Goal: Task Accomplishment & Management: Use online tool/utility

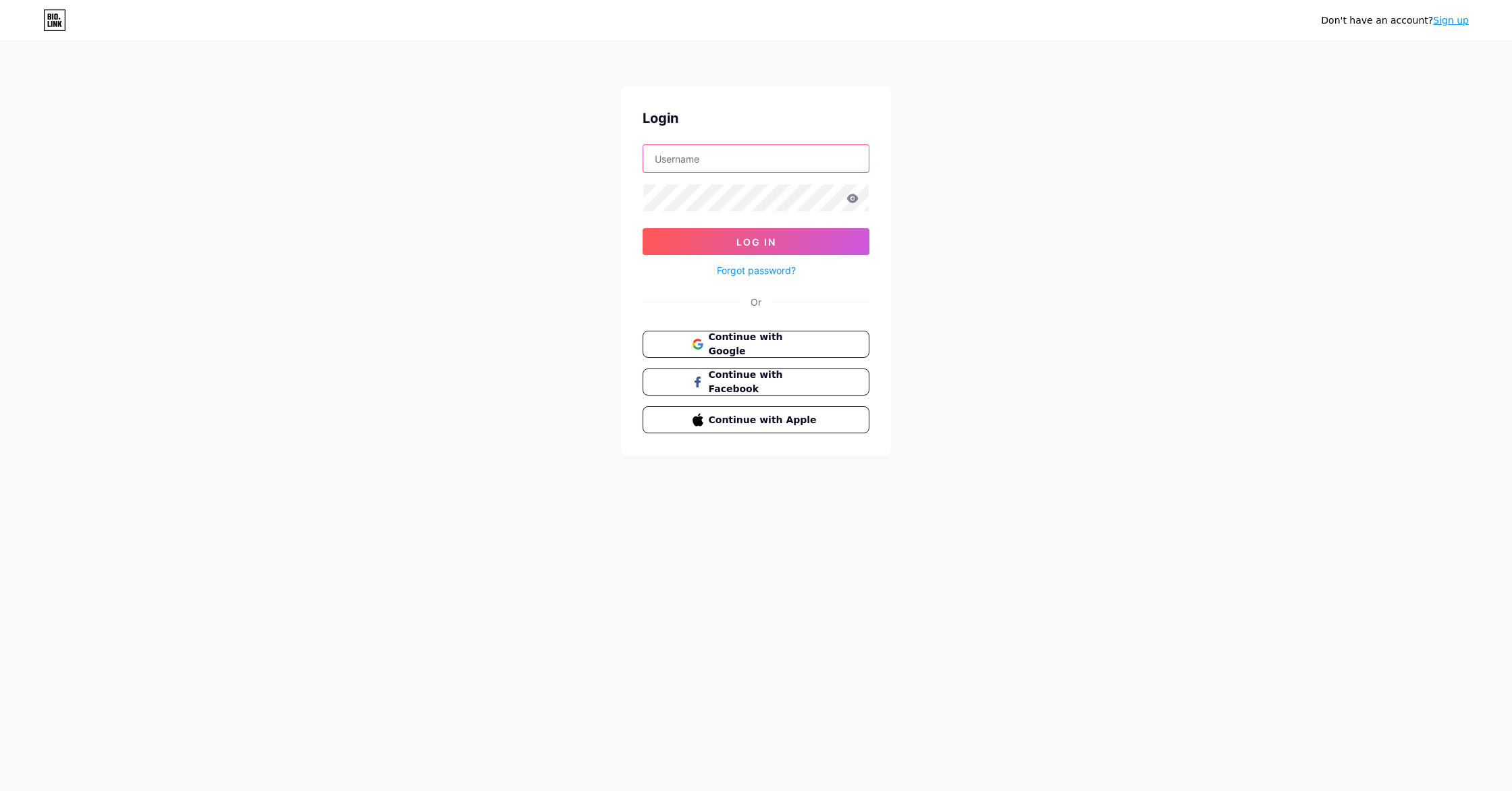
click at [686, 152] on input "text" at bounding box center [755, 159] width 225 height 27
click at [955, 175] on div "Don't have an account? Sign up Login Log In Forgot password? Or Continue with G…" at bounding box center [756, 249] width 1512 height 498
click at [800, 345] on span "Continue with Google" at bounding box center [764, 344] width 113 height 29
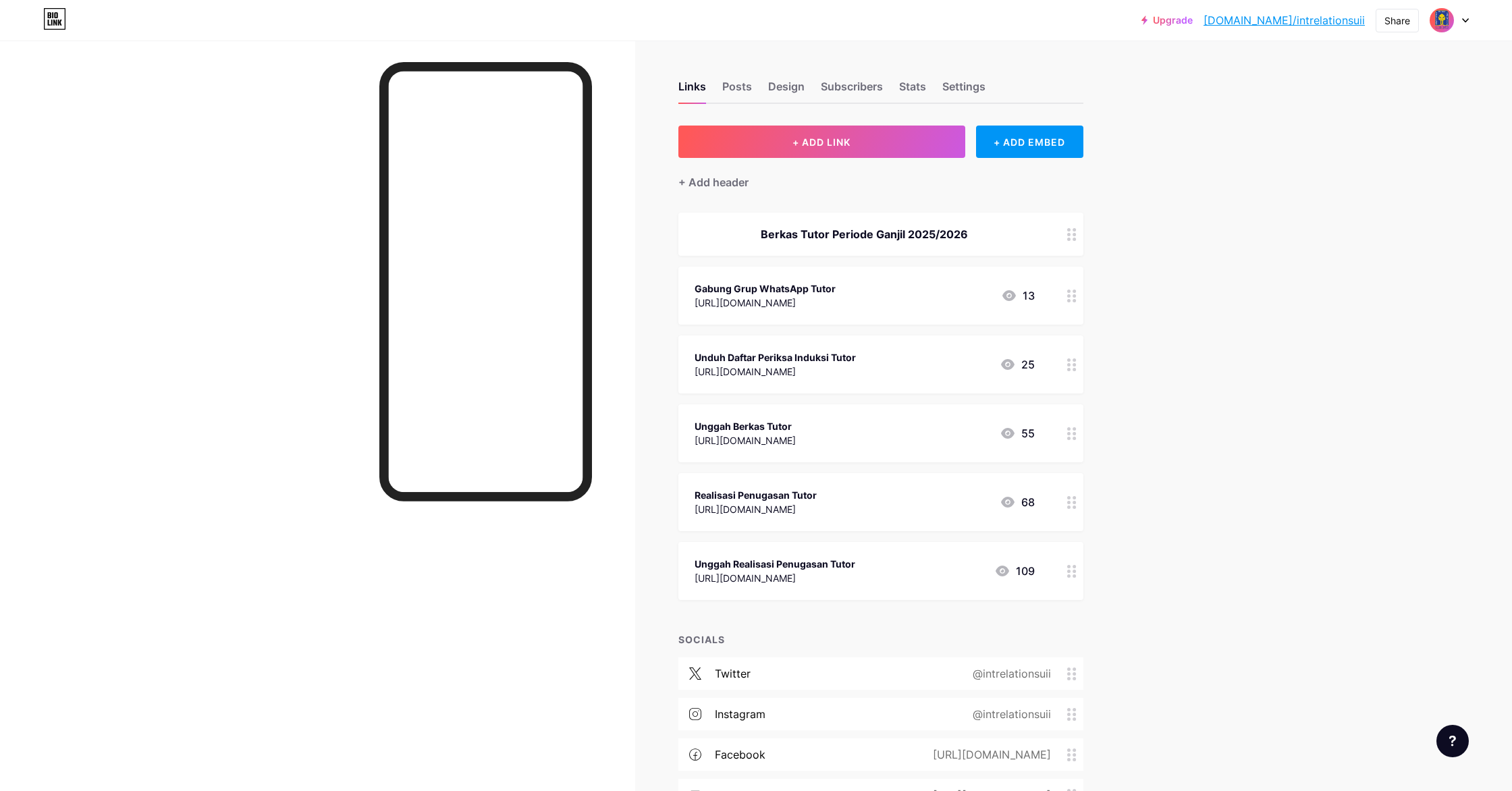
click at [796, 438] on div "[URL][DOMAIN_NAME]" at bounding box center [745, 441] width 101 height 14
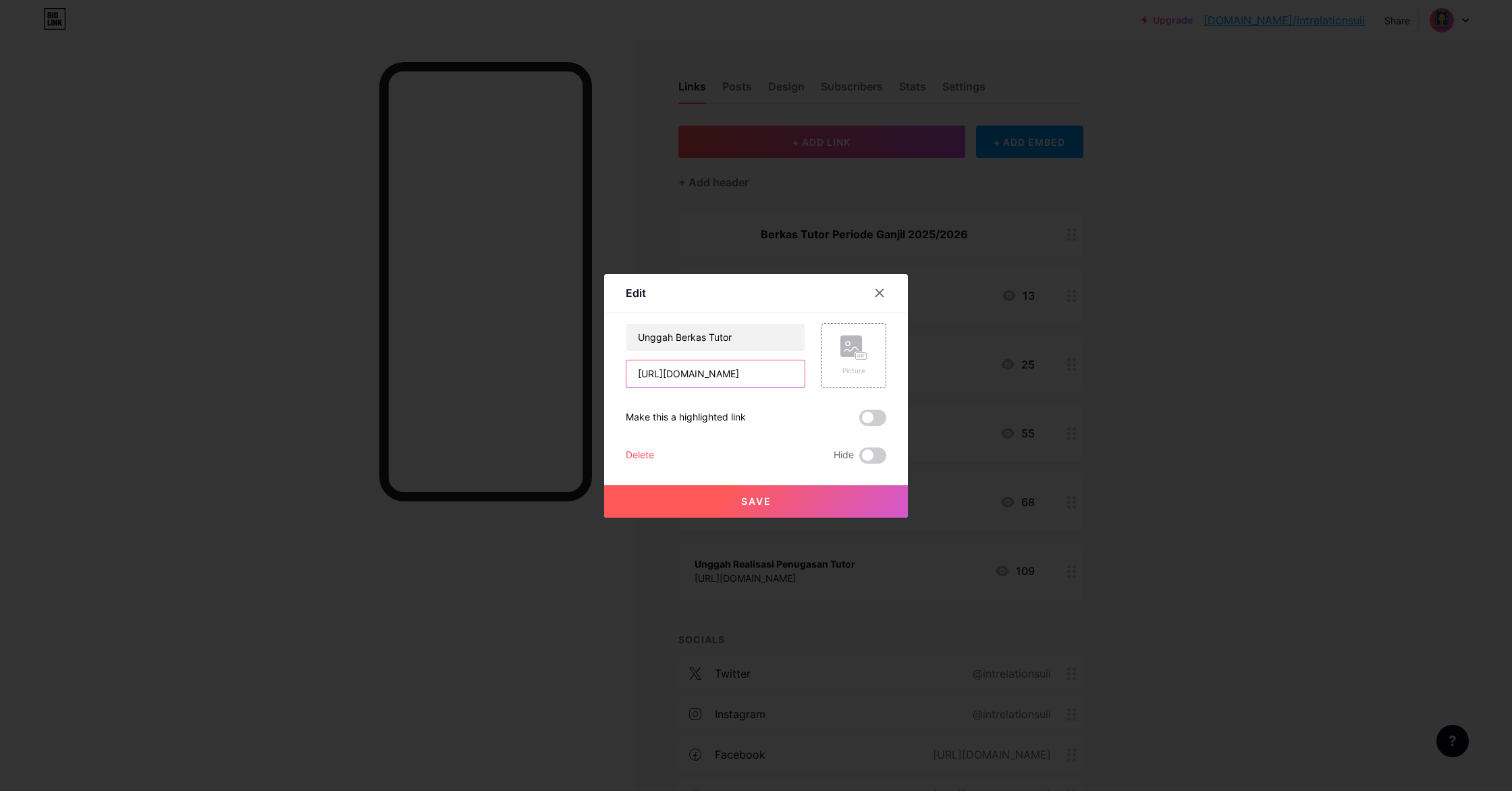
click at [750, 375] on input "[URL][DOMAIN_NAME]" at bounding box center [716, 374] width 178 height 27
click at [686, 372] on input "[URL][DOMAIN_NAME]" at bounding box center [716, 374] width 178 height 27
paste input "[URL][DOMAIN_NAME]"
type input "[URL][DOMAIN_NAME]"
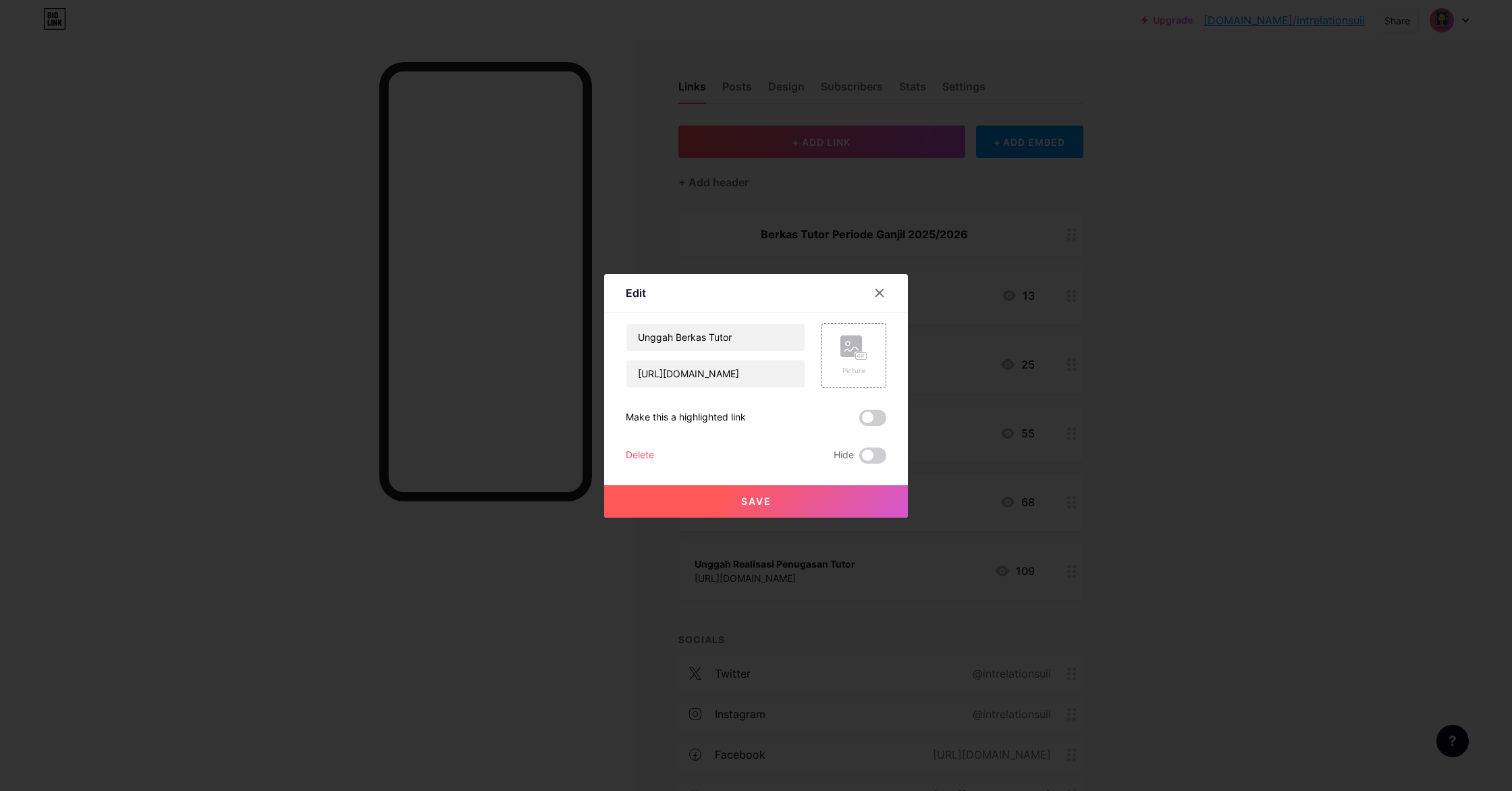
scroll to position [0, 0]
click at [859, 502] on button "Save" at bounding box center [756, 501] width 304 height 32
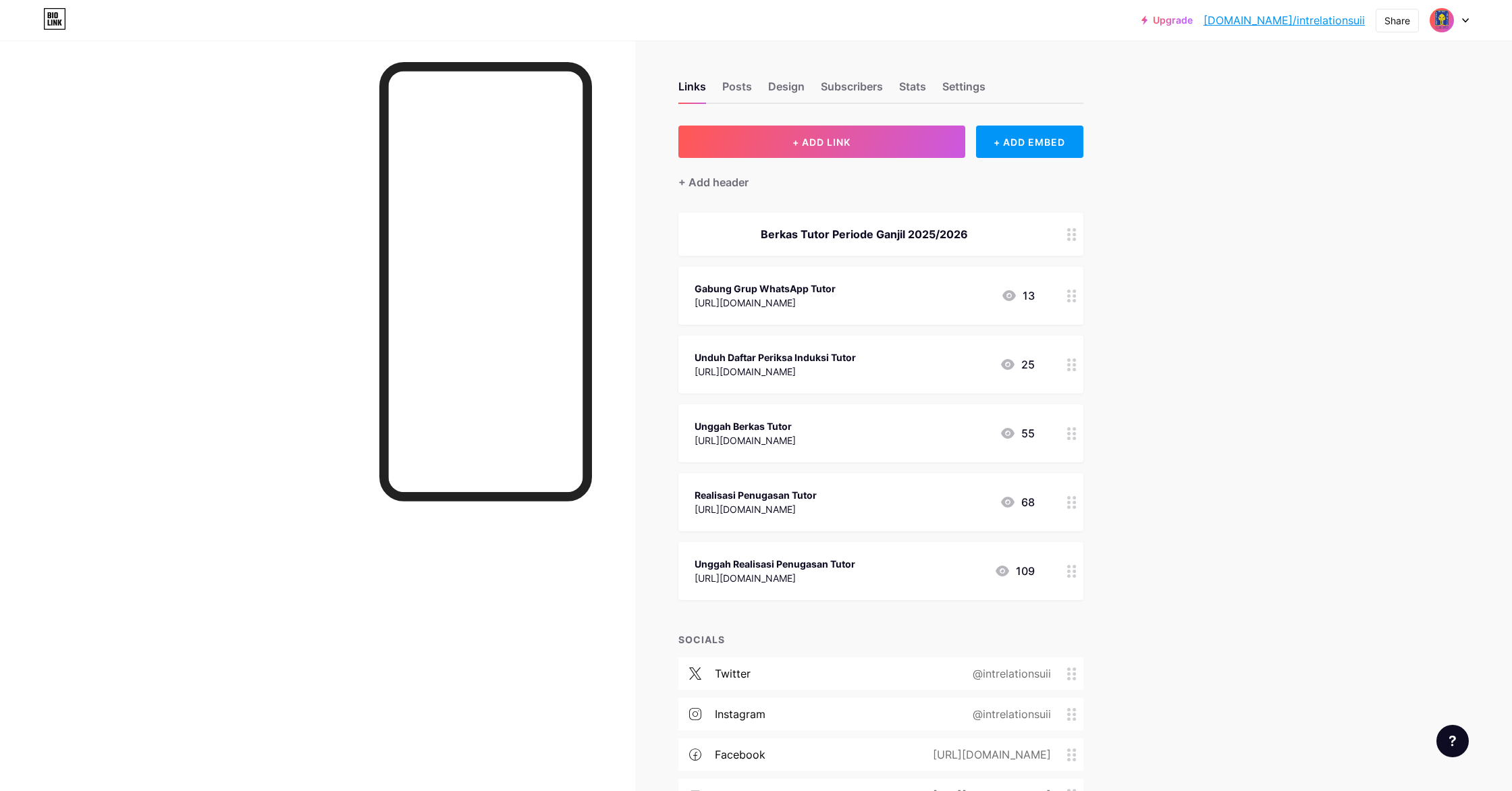
click at [820, 302] on div "[URL][DOMAIN_NAME]" at bounding box center [765, 303] width 141 height 14
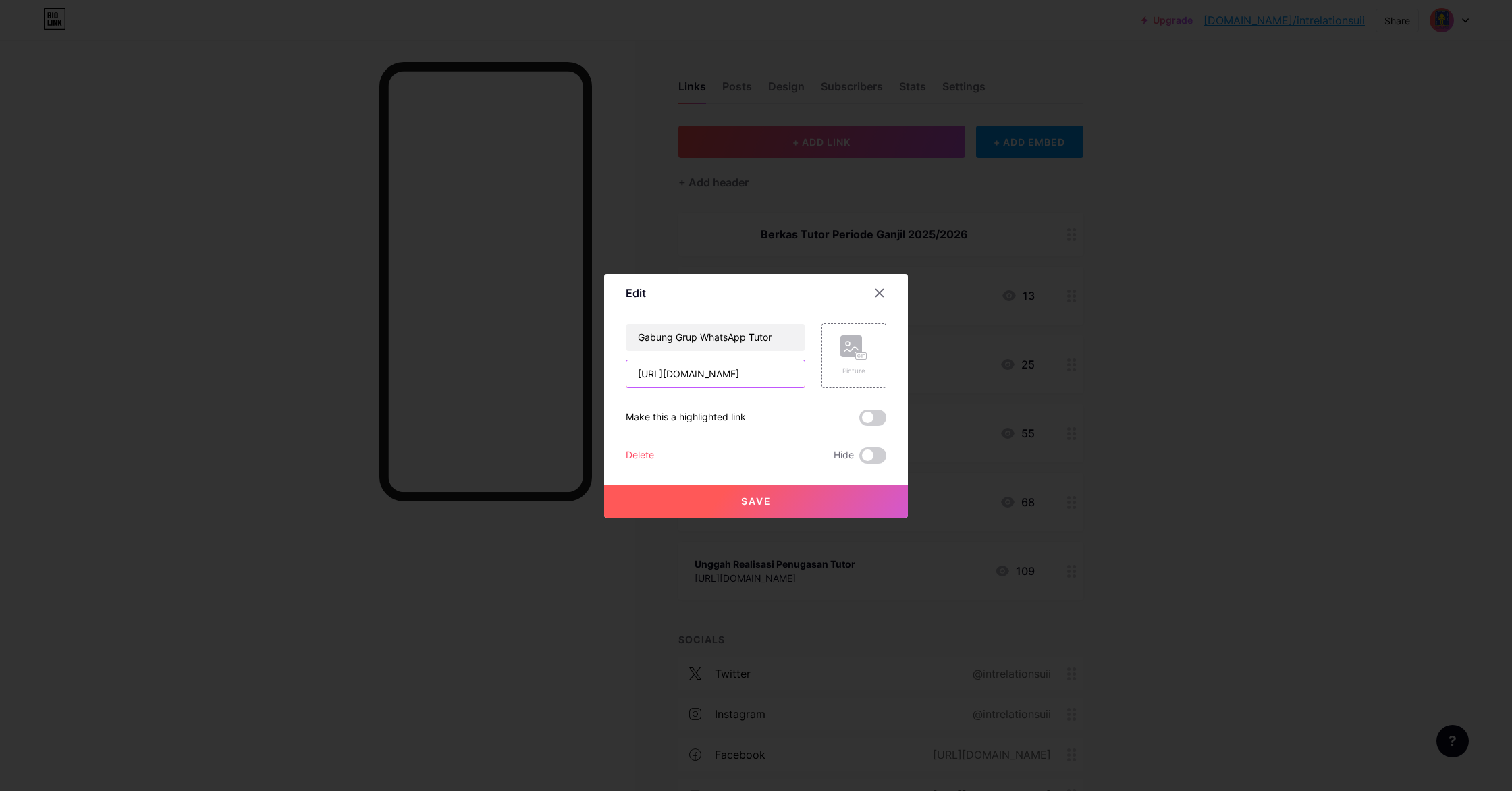
click at [752, 372] on input "[URL][DOMAIN_NAME]" at bounding box center [716, 374] width 178 height 27
click at [883, 292] on icon at bounding box center [879, 293] width 11 height 11
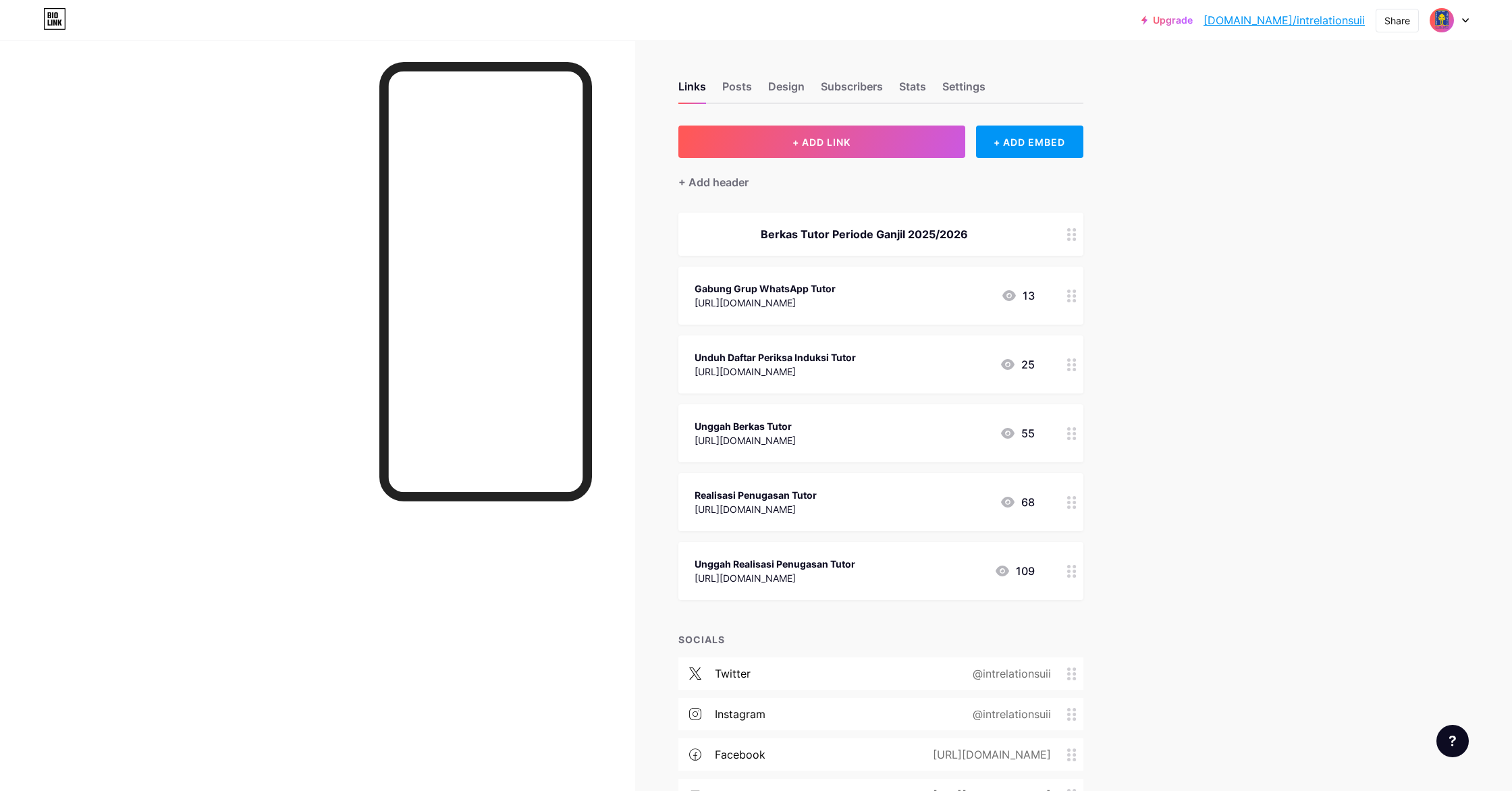
drag, startPoint x: 745, startPoint y: 369, endPoint x: 742, endPoint y: 301, distance: 68.1
click at [742, 301] on span "Berkas Tutor Periode Ganjil 2025/2026 Gabung Grup WhatsApp Tutor [URL][DOMAIN_N…" at bounding box center [880, 406] width 405 height 388
click at [1150, 401] on div "Upgrade [DOMAIN_NAME]/intrel... [DOMAIN_NAME]/intrelationsuii Share Switch acco…" at bounding box center [756, 459] width 1512 height 919
click at [311, 283] on div at bounding box center [317, 436] width 635 height 791
